Goal: Check status: Check status

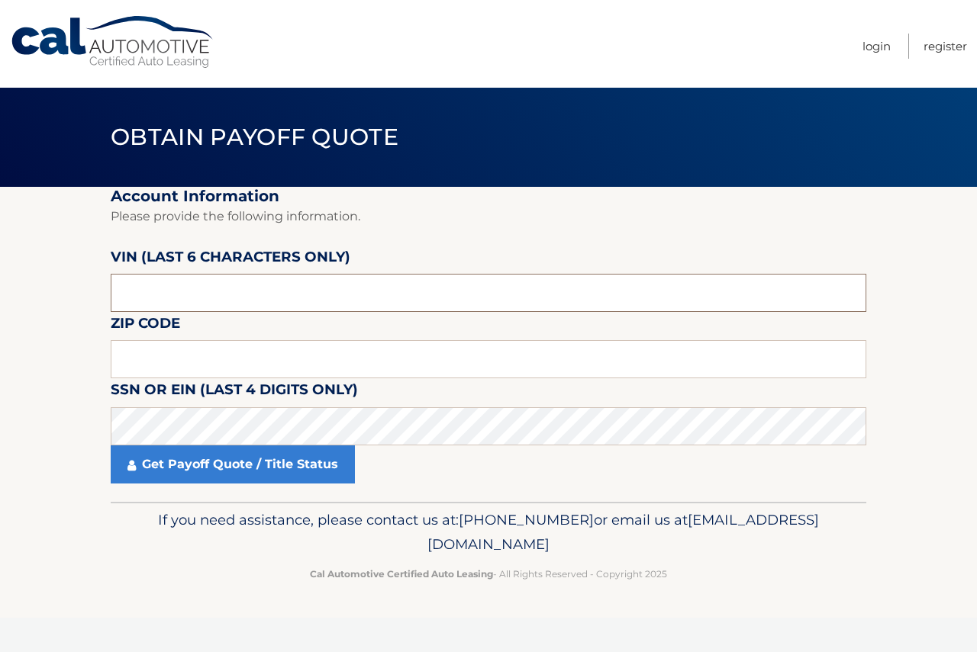
click at [269, 294] on input "text" at bounding box center [488, 293] width 755 height 38
type input "648795"
click at [217, 351] on input "text" at bounding box center [488, 359] width 755 height 38
type input "07755"
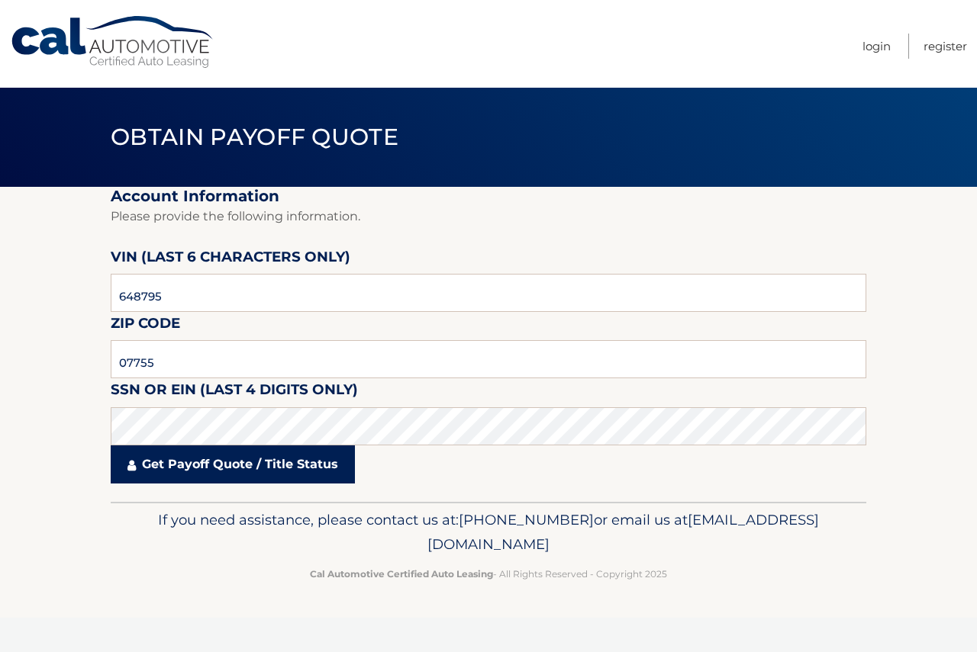
click at [244, 472] on link "Get Payoff Quote / Title Status" at bounding box center [233, 465] width 244 height 38
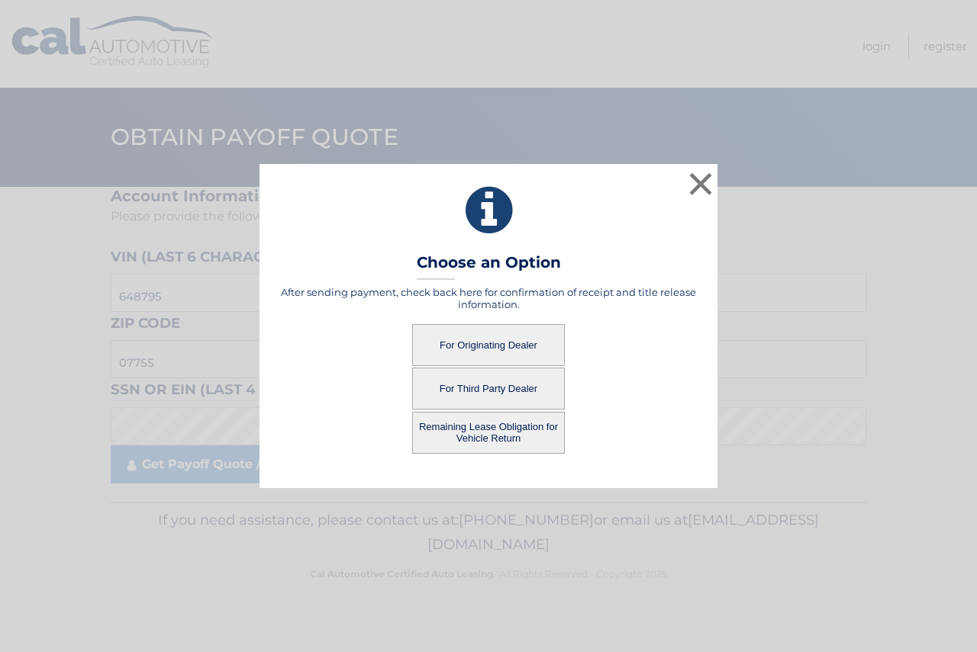
click at [490, 352] on button "For Originating Dealer" at bounding box center [488, 345] width 153 height 42
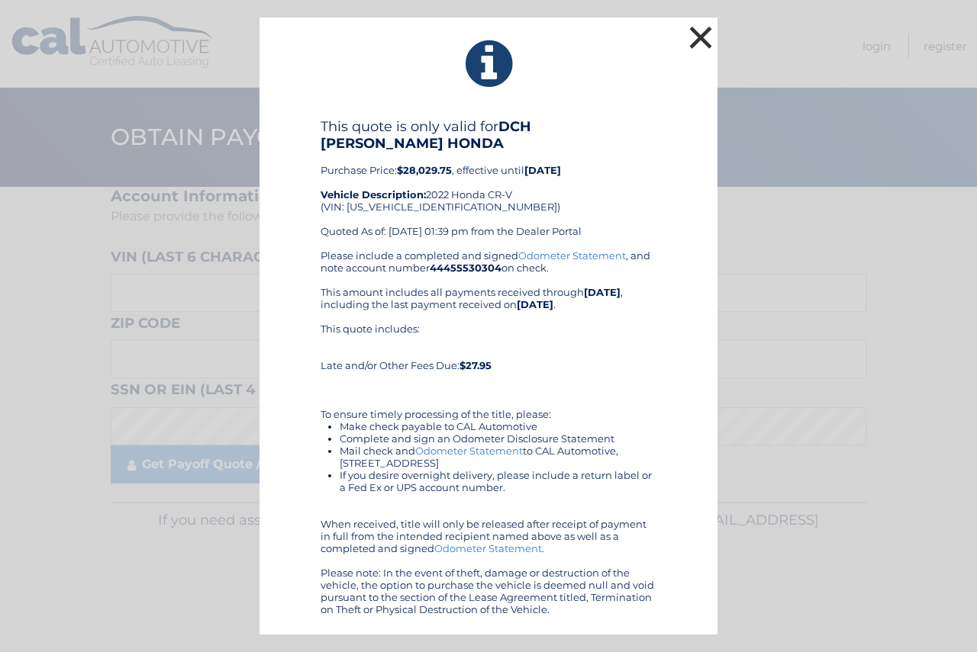
click at [698, 53] on button "×" at bounding box center [700, 37] width 31 height 31
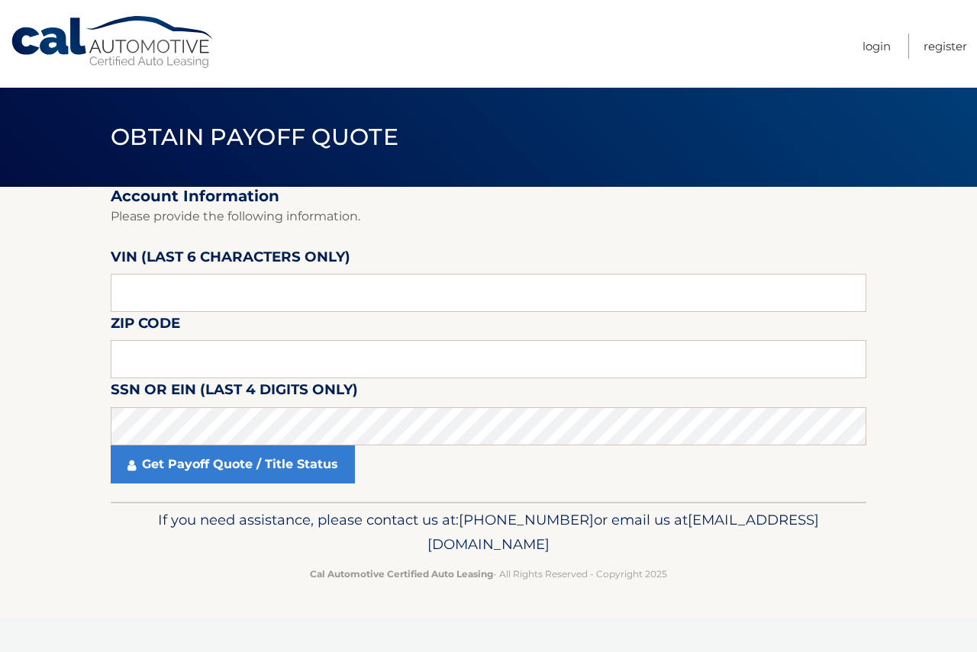
click at [452, 60] on nav "Menu Login Register" at bounding box center [597, 44] width 739 height 88
